Goal: Information Seeking & Learning: Learn about a topic

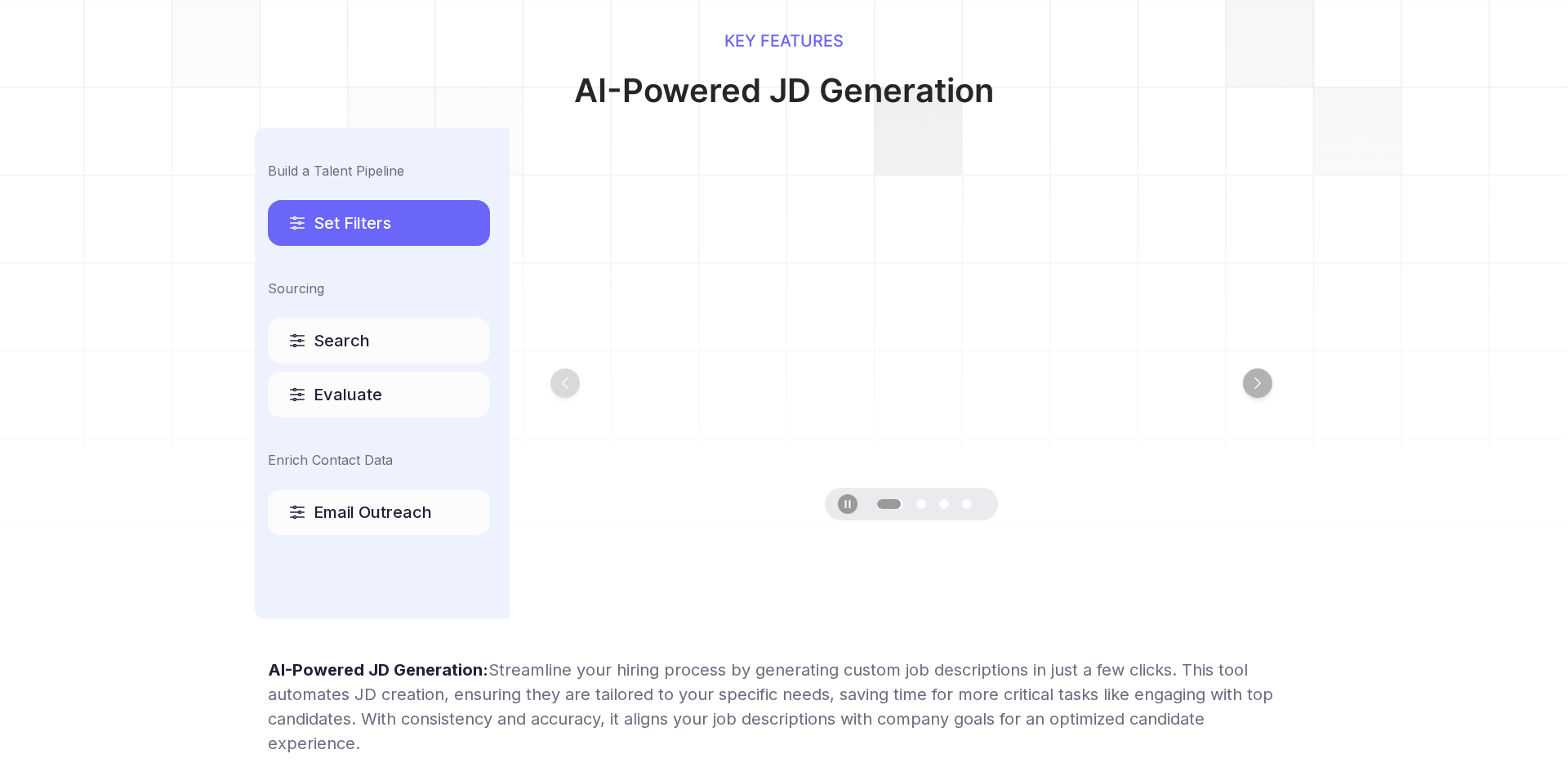
scroll to position [889, 0]
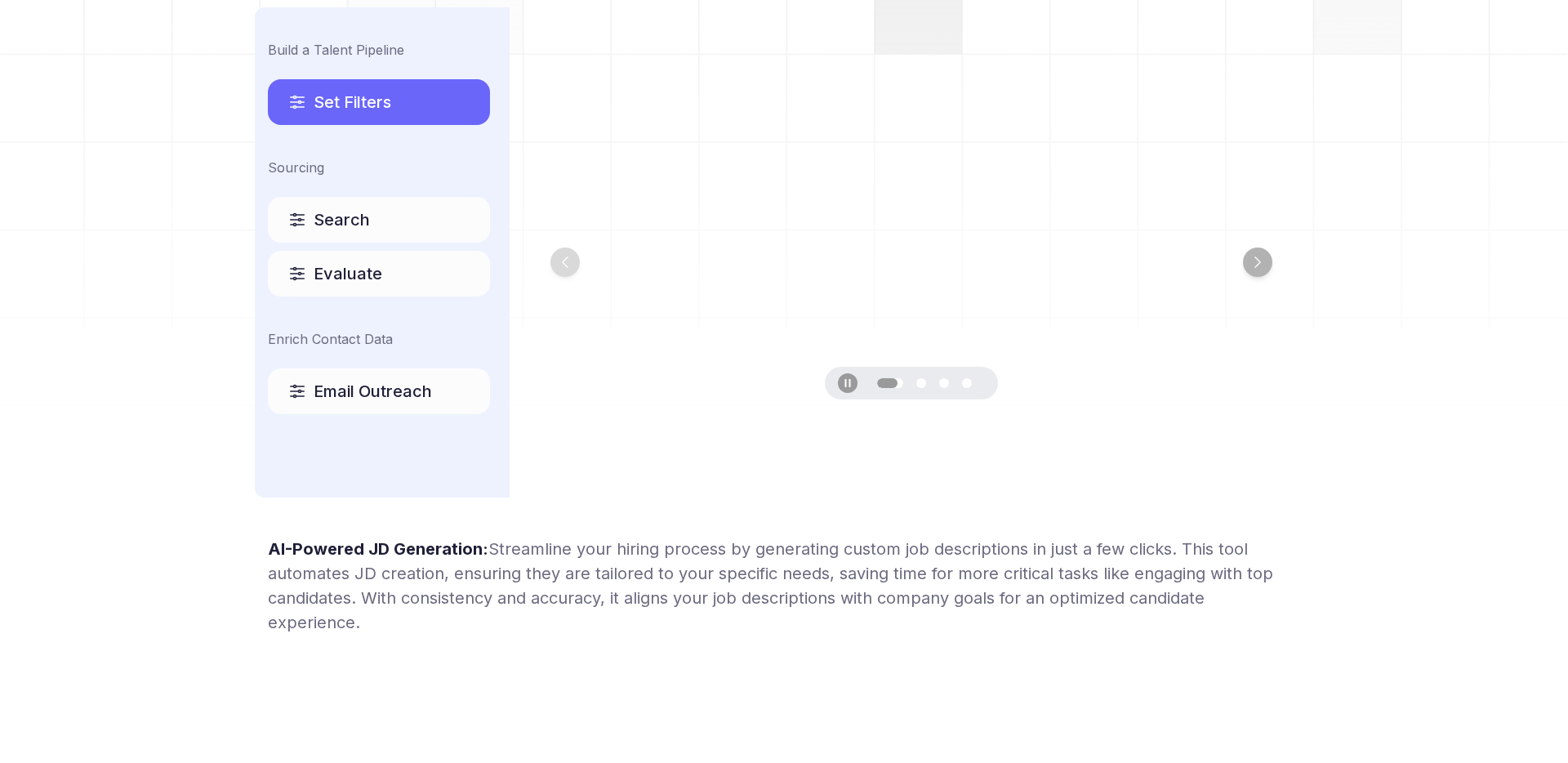
click at [774, 558] on span "Streamline your hiring process by generating custom job descriptions in just a …" at bounding box center [770, 585] width 1006 height 93
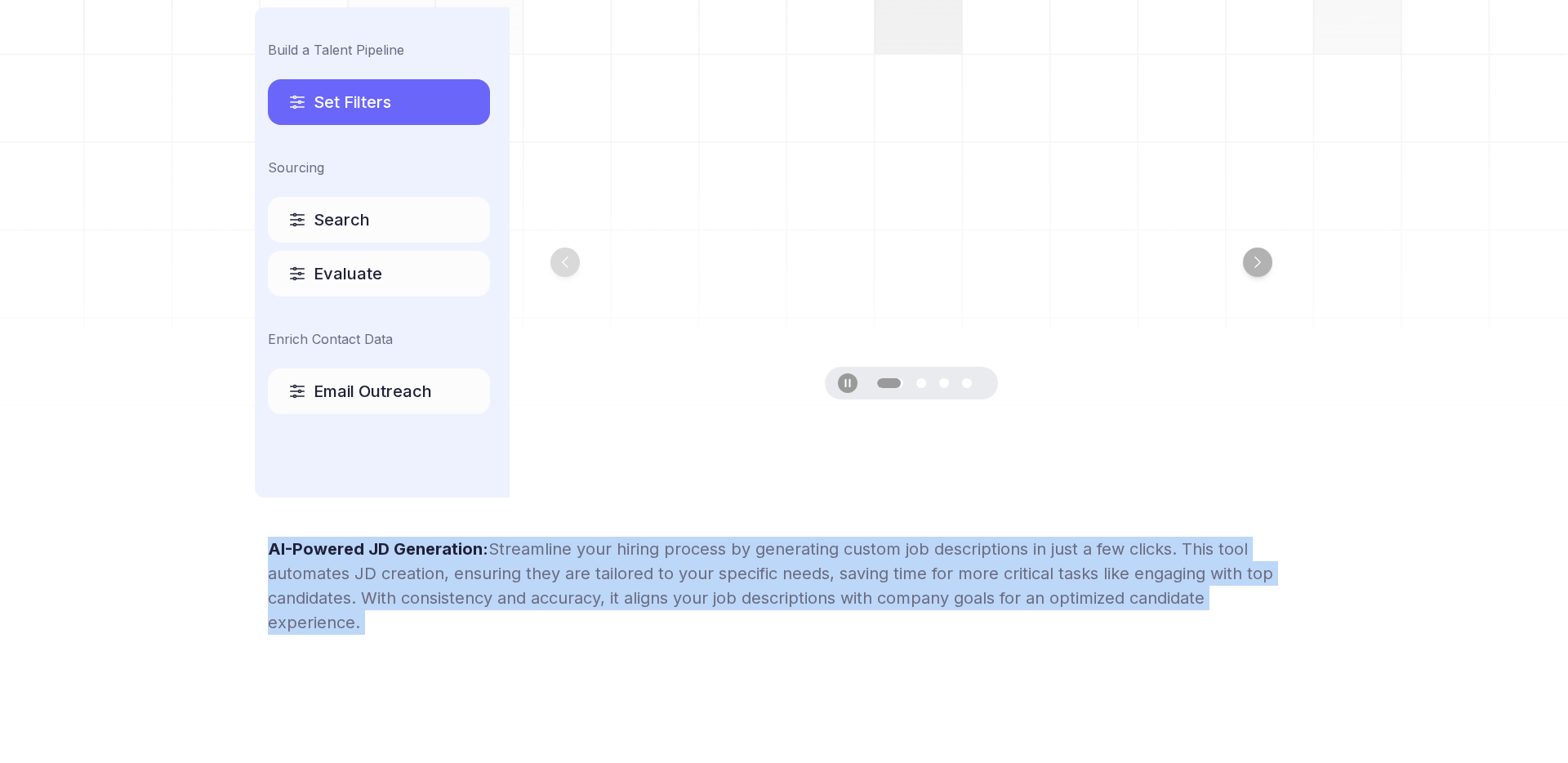
click at [774, 558] on span "Streamline your hiring process by generating custom job descriptions in just a …" at bounding box center [770, 585] width 1006 height 93
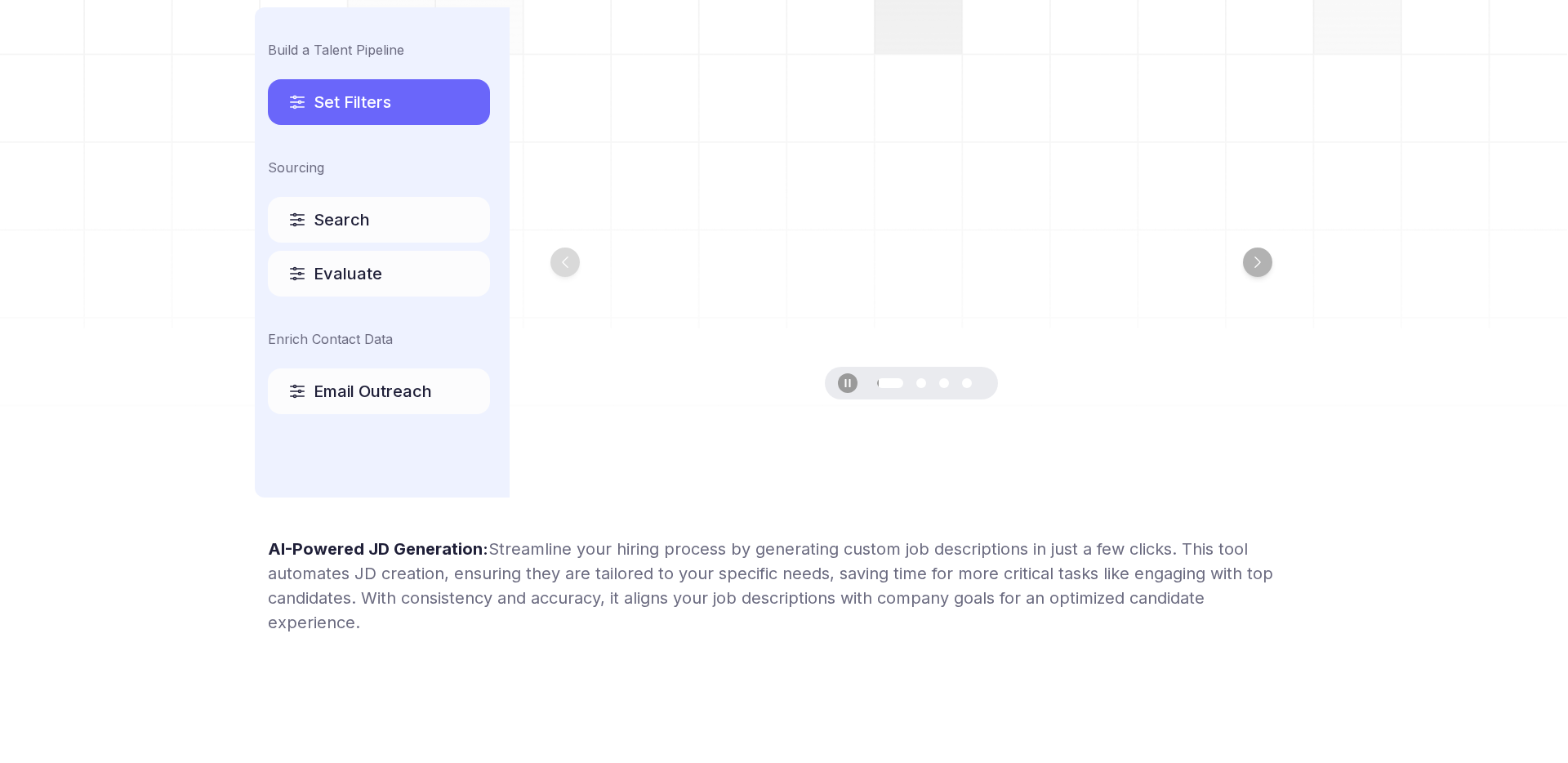
click at [774, 558] on span "Streamline your hiring process by generating custom job descriptions in just a …" at bounding box center [770, 585] width 1006 height 93
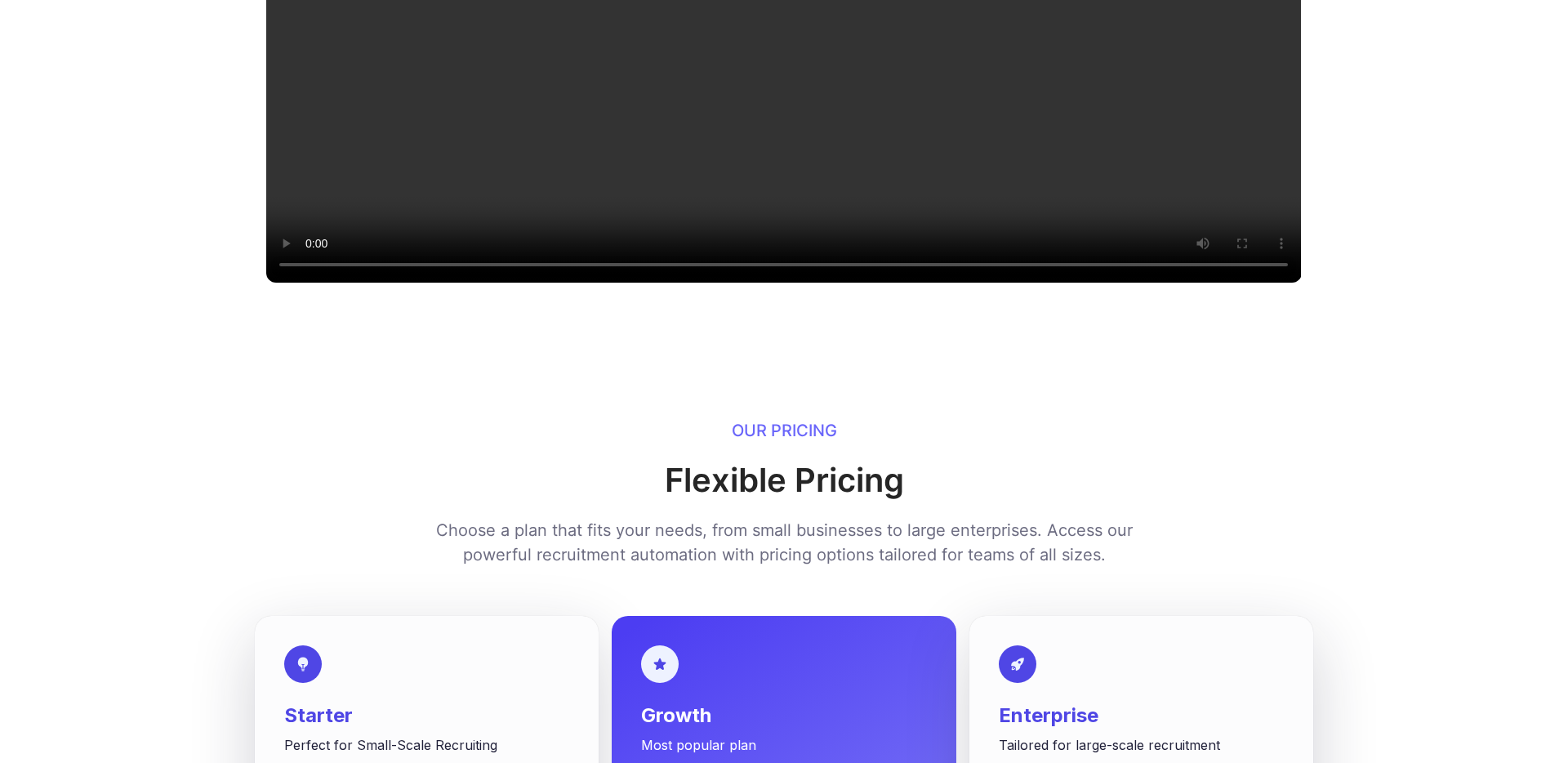
scroll to position [1703, 0]
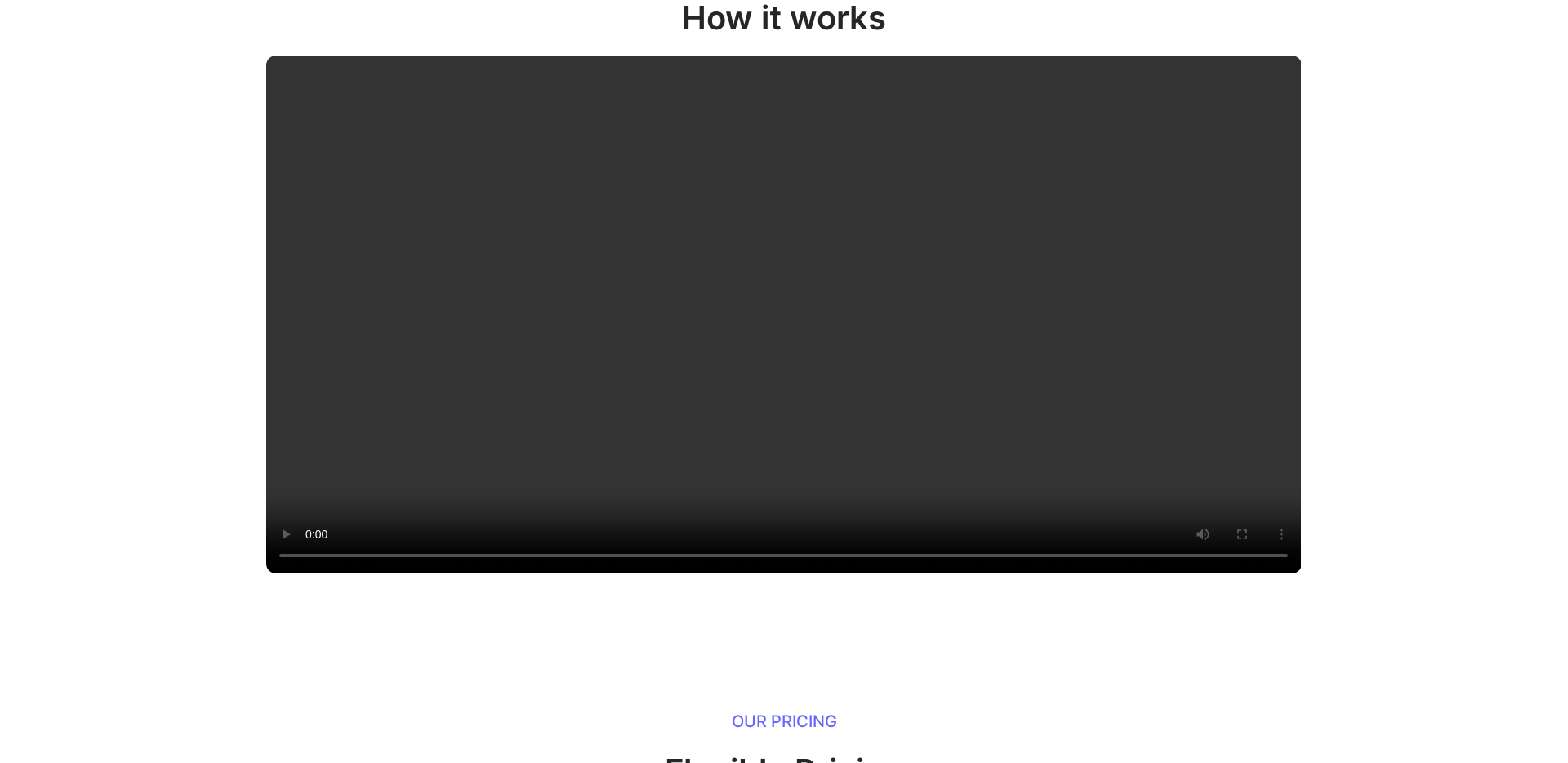
click at [339, 400] on video at bounding box center [784, 315] width 1035 height 518
click at [712, 462] on video at bounding box center [784, 315] width 1035 height 518
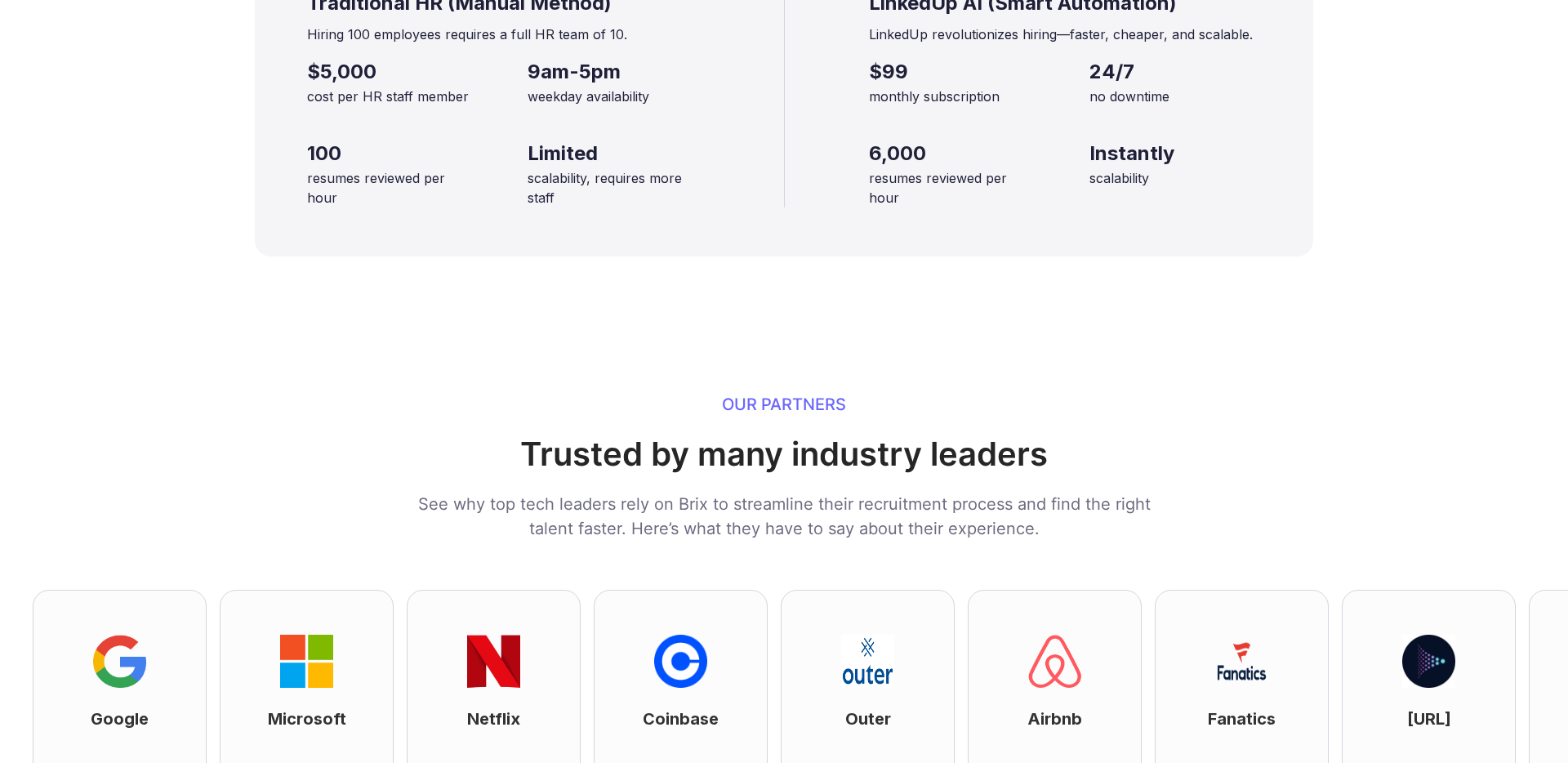
scroll to position [3351, 0]
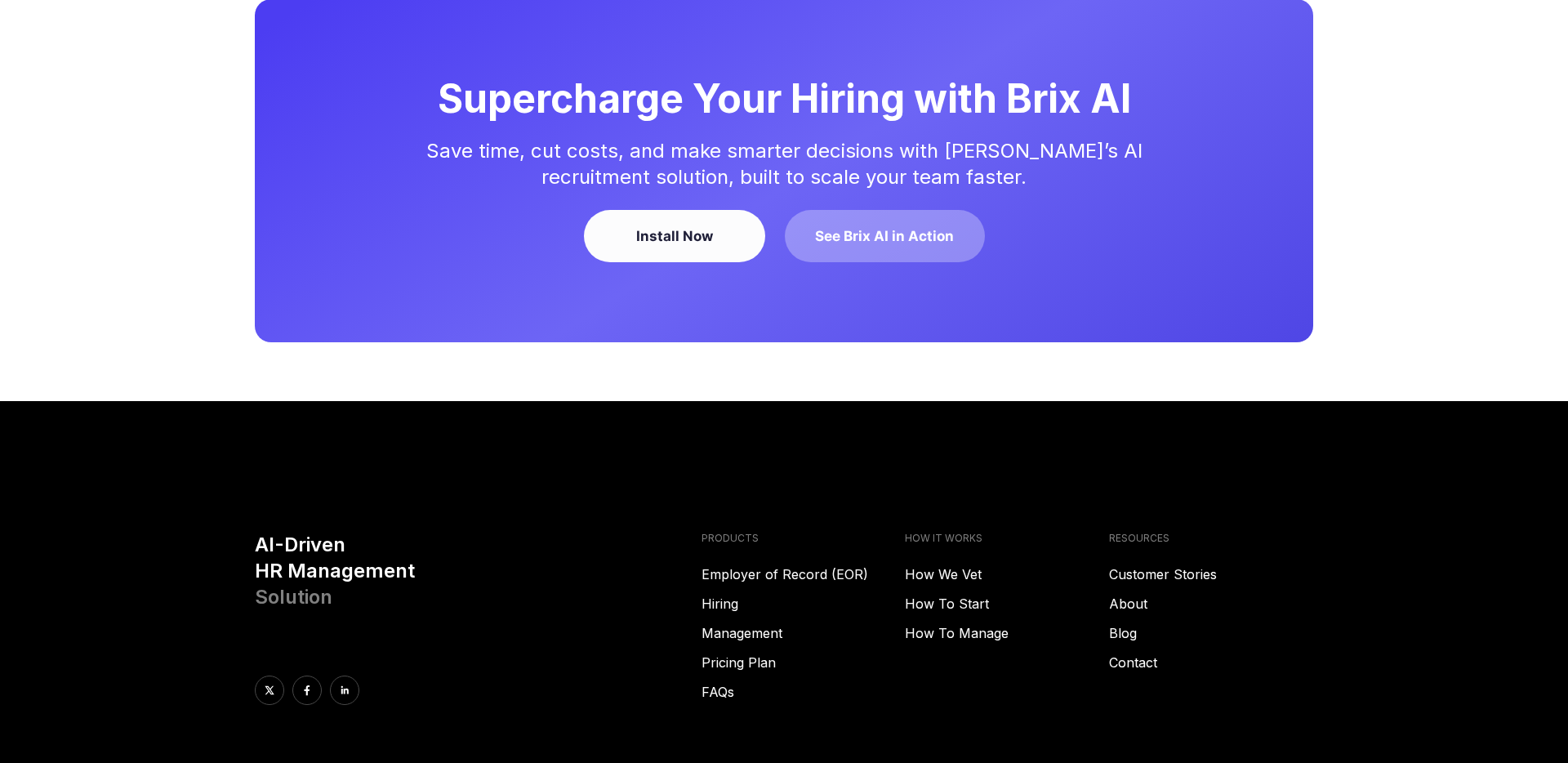
scroll to position [4200, 0]
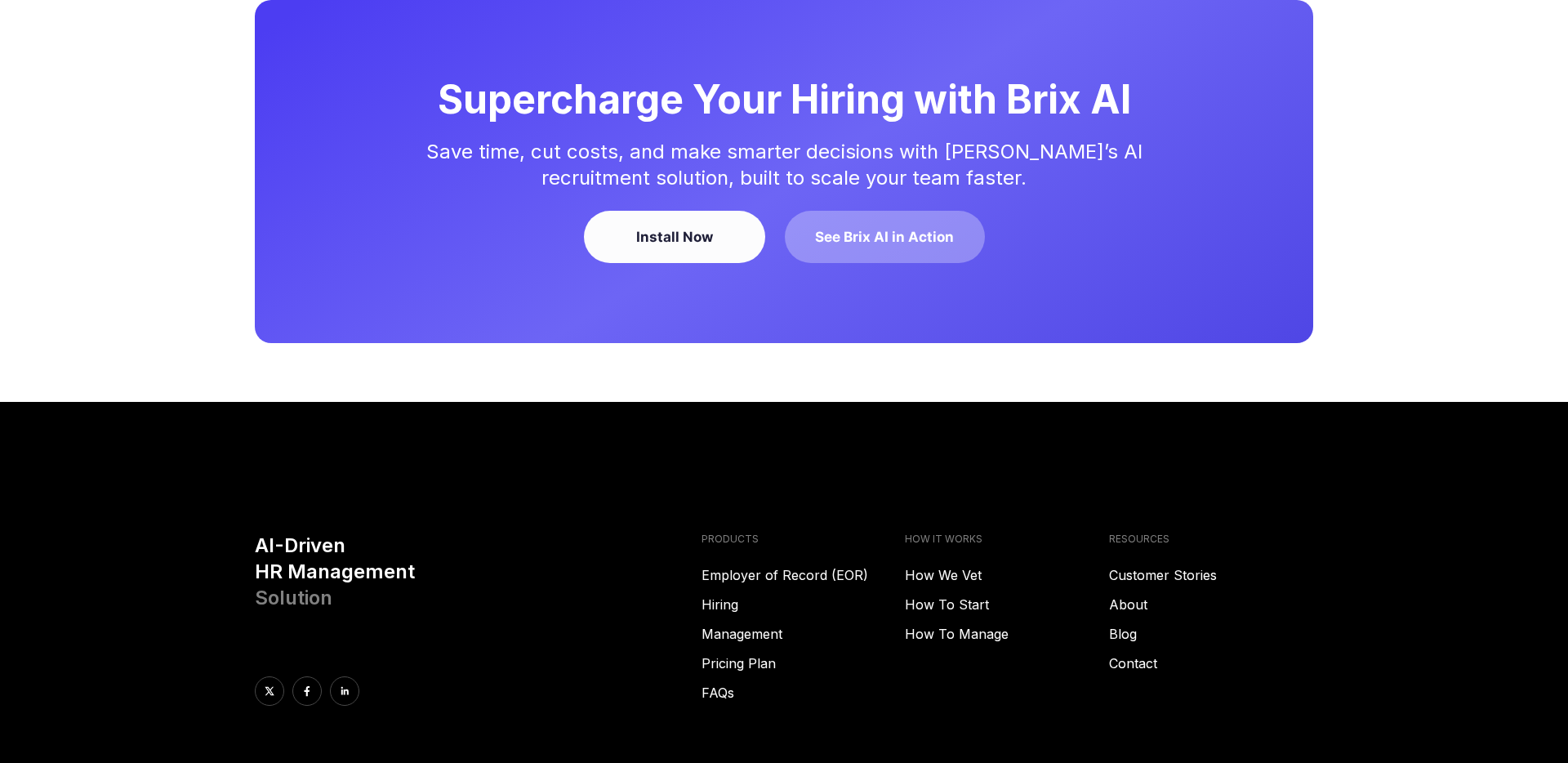
click at [857, 132] on div "Supercharge Your Hiring with Brix AI Save time, cut costs, and make smarter dec…" at bounding box center [784, 171] width 1059 height 343
